Goal: Task Accomplishment & Management: Use online tool/utility

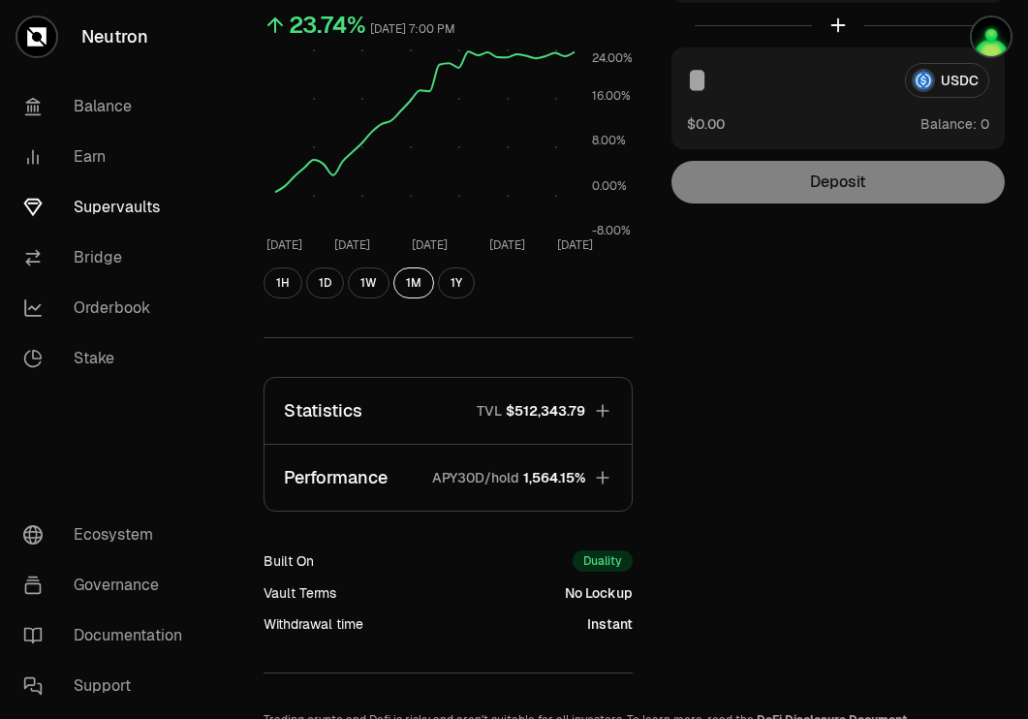
scroll to position [235, 0]
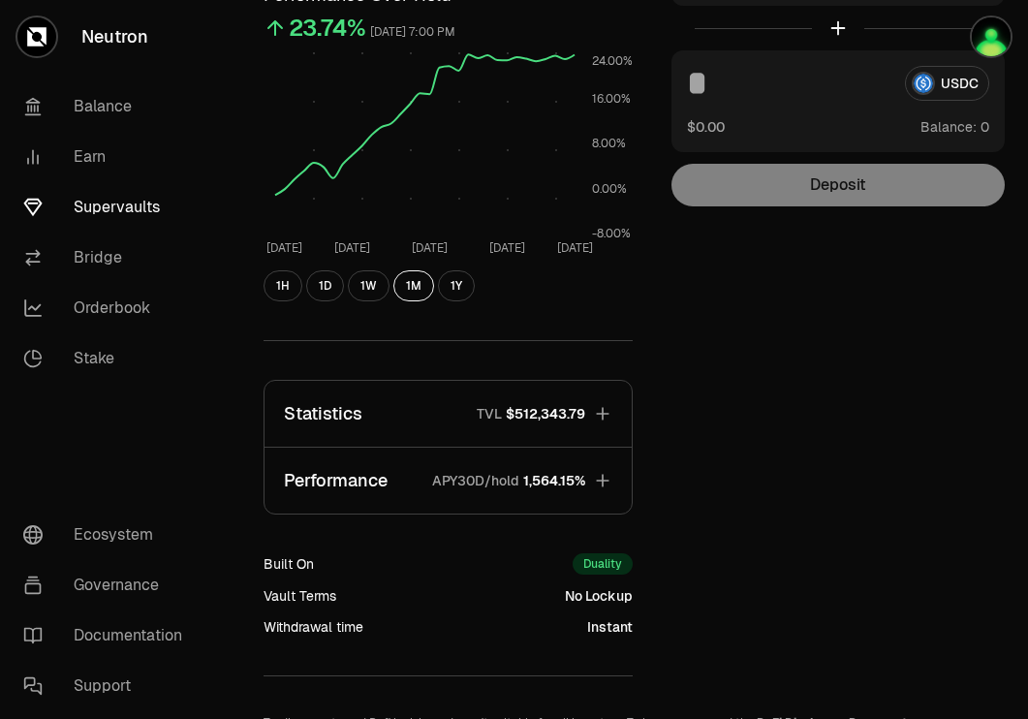
click at [111, 197] on link "Supervaults" at bounding box center [108, 207] width 201 height 50
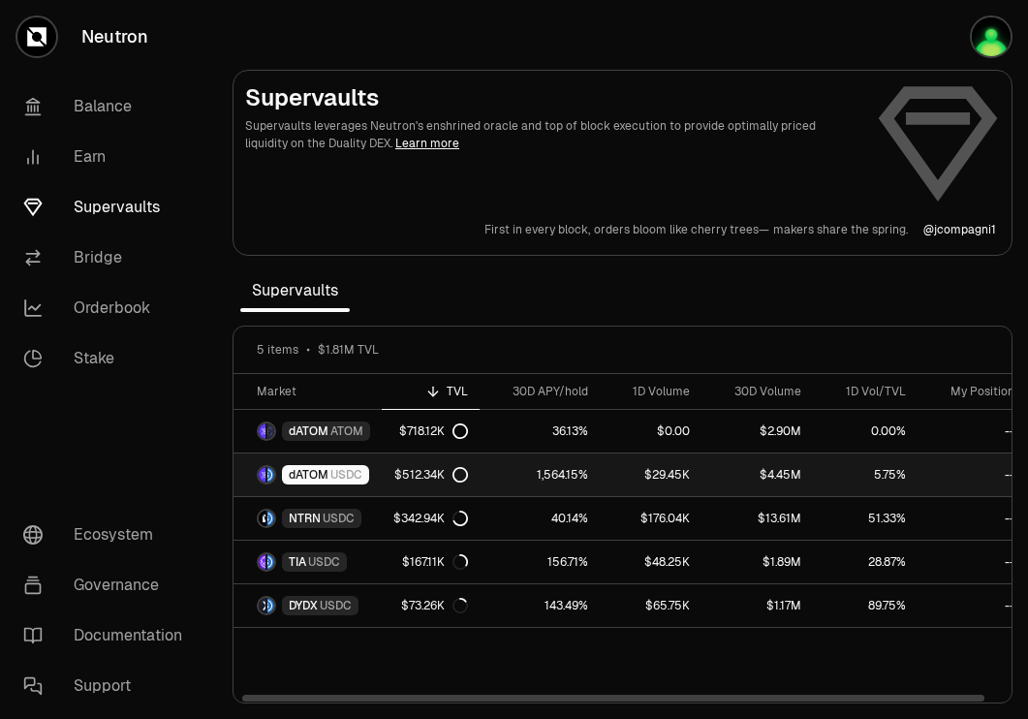
click at [343, 468] on span "USDC" at bounding box center [346, 474] width 32 height 15
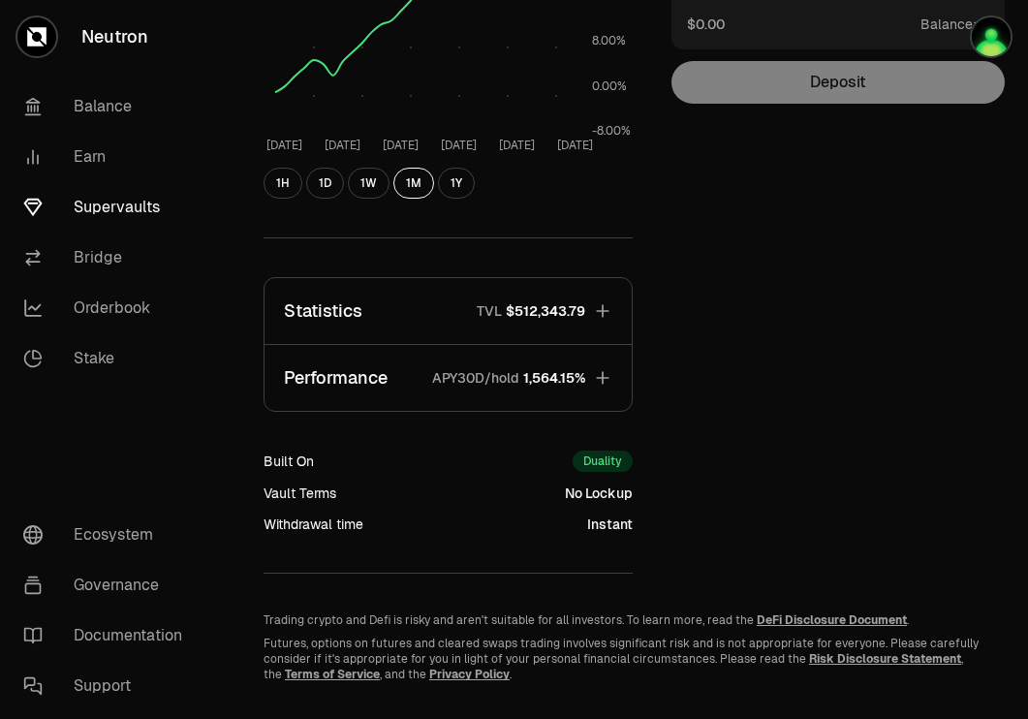
scroll to position [339, 0]
click at [560, 368] on span "1,564.15%" at bounding box center [554, 376] width 62 height 19
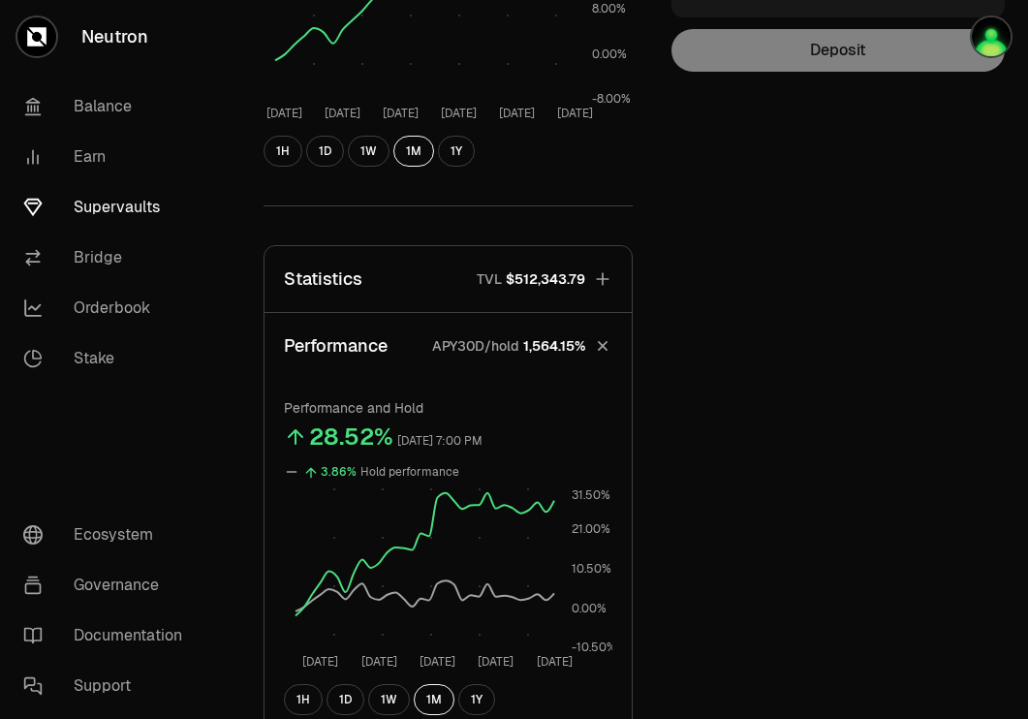
scroll to position [0, 0]
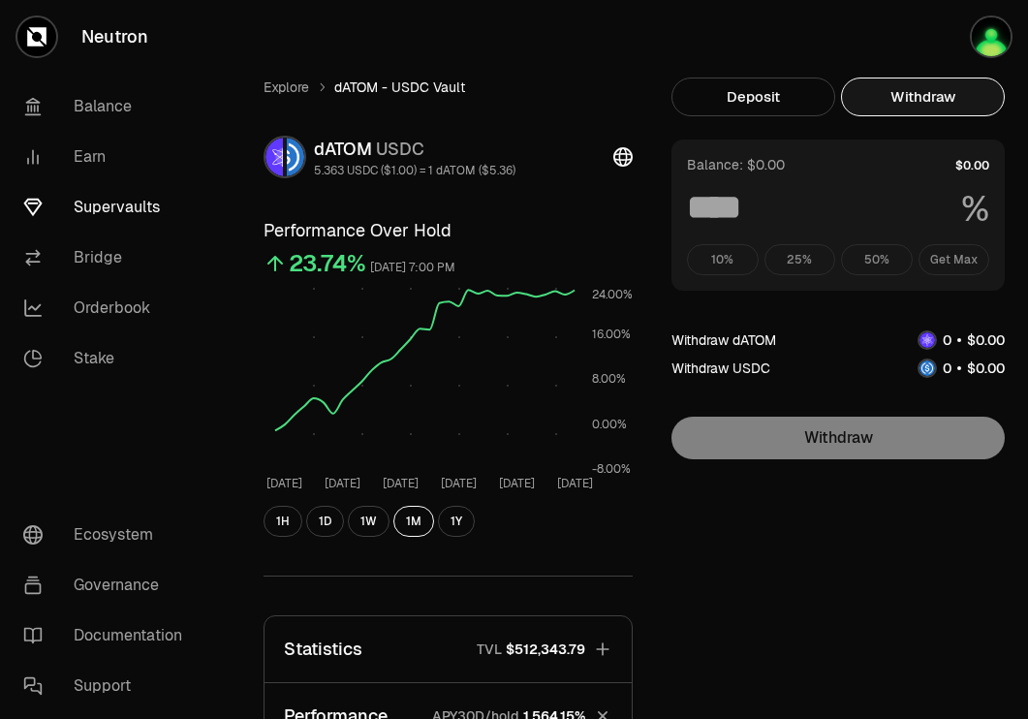
click at [902, 85] on button "Withdraw" at bounding box center [923, 96] width 164 height 39
click at [958, 264] on div "10% 25% 50% Get Max" at bounding box center [838, 259] width 302 height 31
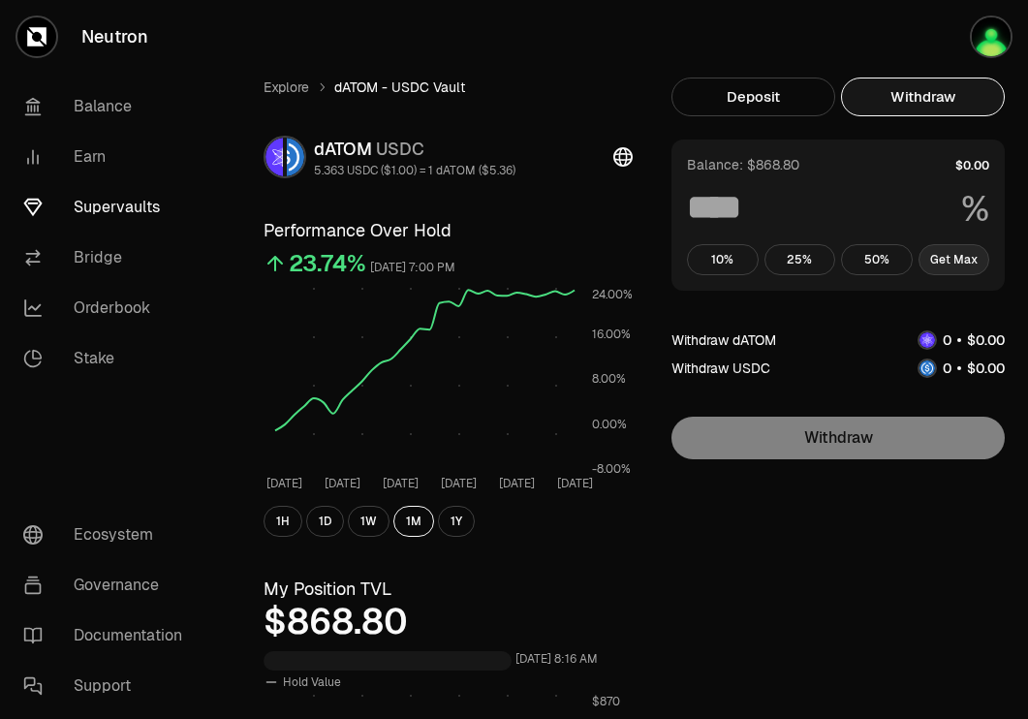
click at [945, 256] on button "Get Max" at bounding box center [954, 259] width 72 height 31
type input "***"
